Goal: Information Seeking & Learning: Learn about a topic

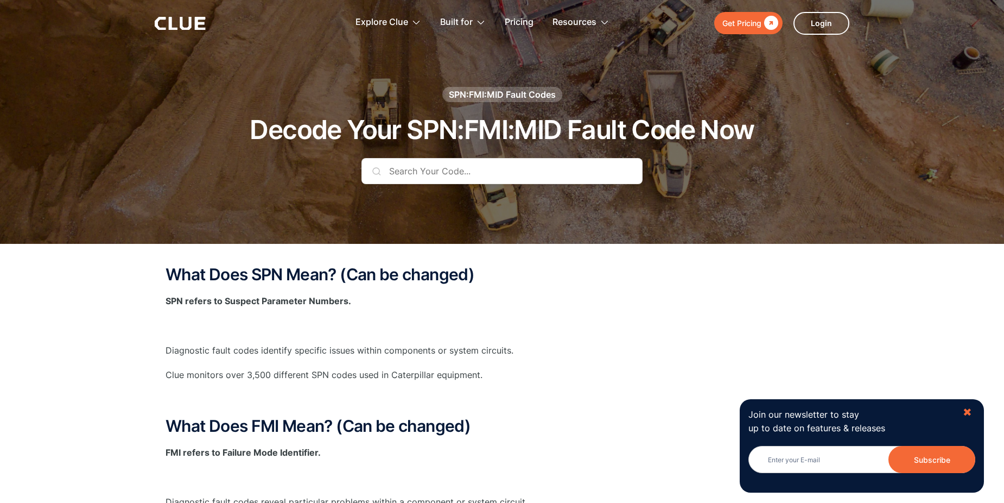
click at [969, 411] on div "✖" at bounding box center [967, 412] width 9 height 14
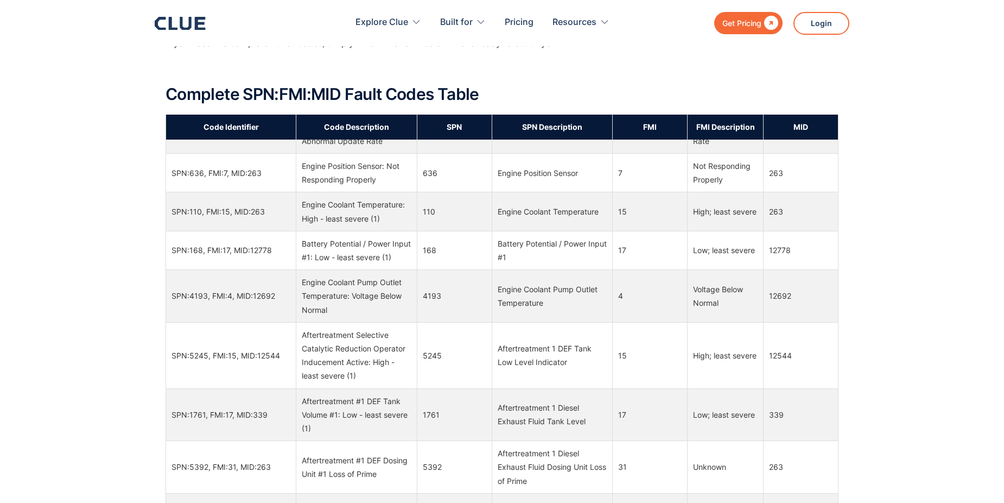
scroll to position [5536, 0]
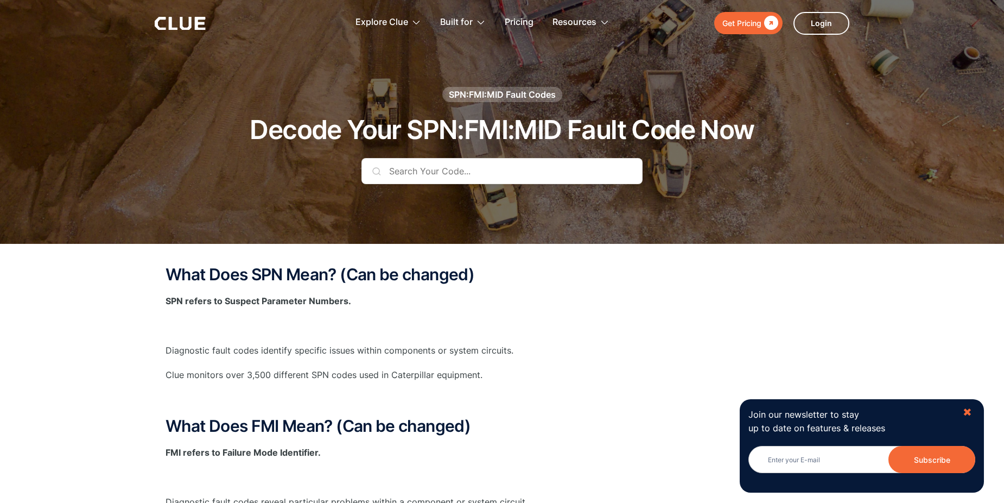
click at [964, 411] on div "✖" at bounding box center [967, 412] width 9 height 14
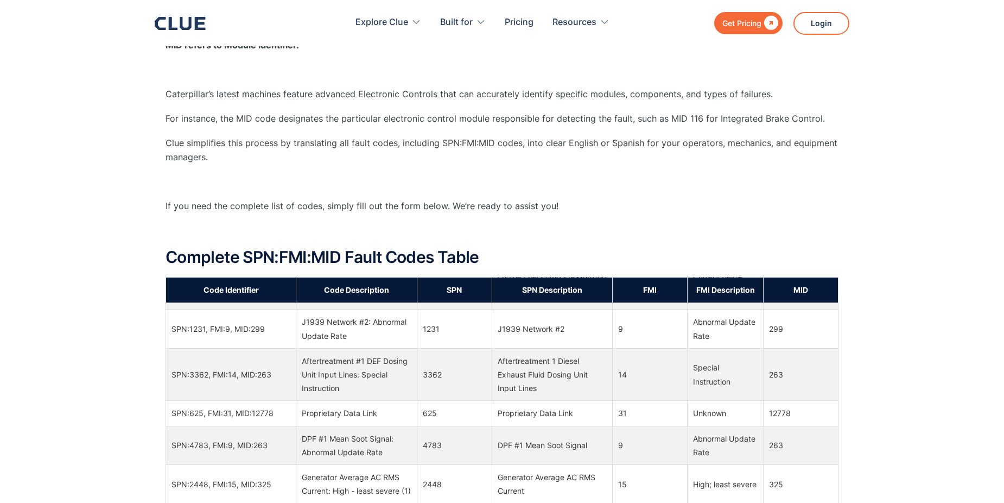
scroll to position [1628, 0]
